Goal: Transaction & Acquisition: Download file/media

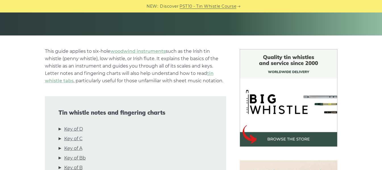
scroll to position [142, 0]
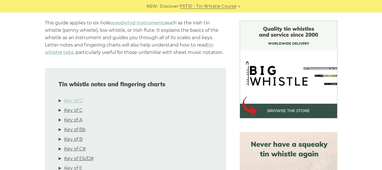
click at [77, 99] on link "Key of D" at bounding box center [73, 100] width 19 height 7
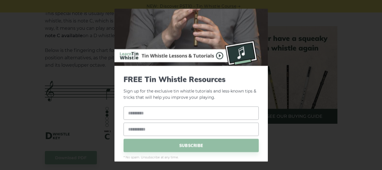
scroll to position [21, 0]
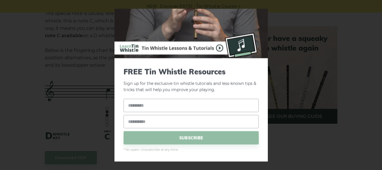
click at [302, 10] on div "× FREE Tin Whistle Resources Sign up for the exclusive tin whistle tutorials an…" at bounding box center [191, 85] width 382 height 170
click at [0, 74] on div "× FREE Tin Whistle Resources Sign up for the exclusive tin whistle tutorials an…" at bounding box center [191, 85] width 382 height 170
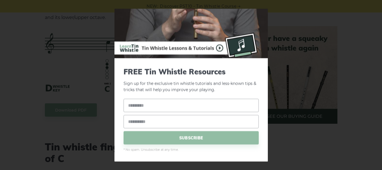
scroll to position [1310, 0]
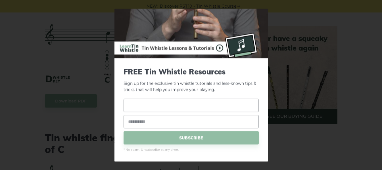
click at [153, 109] on input "text" at bounding box center [190, 105] width 135 height 13
click at [211, 87] on p "Sign up for the exclusive tin whistle tutorials and less-known tips & tricks th…" at bounding box center [190, 80] width 135 height 26
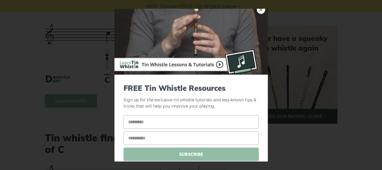
scroll to position [0, 0]
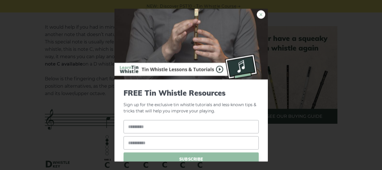
click at [257, 17] on link "×" at bounding box center [261, 14] width 9 height 9
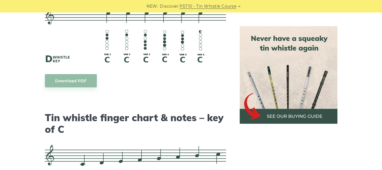
scroll to position [1310, 0]
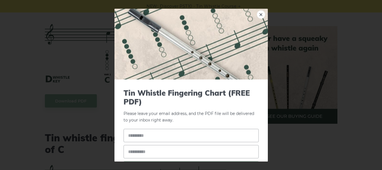
click at [169, 129] on input "text" at bounding box center [190, 135] width 135 height 13
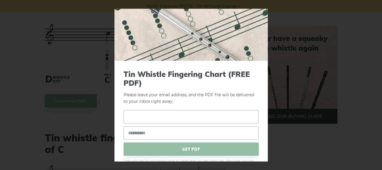
scroll to position [28, 0]
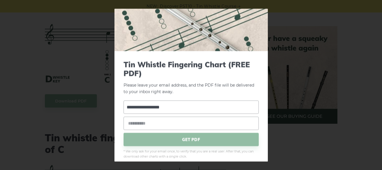
type input "**********"
click at [175, 120] on input "email" at bounding box center [190, 123] width 135 height 13
type input "**********"
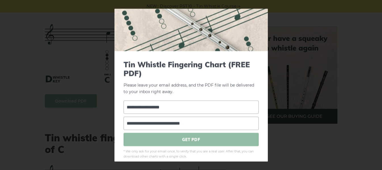
click at [192, 138] on span "GET PDF" at bounding box center [190, 139] width 135 height 13
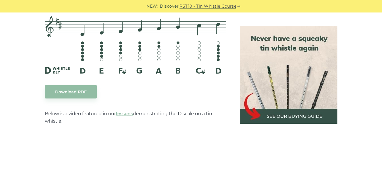
scroll to position [941, 0]
click at [83, 87] on link "Download PDF" at bounding box center [71, 91] width 52 height 13
